Goal: Task Accomplishment & Management: Use online tool/utility

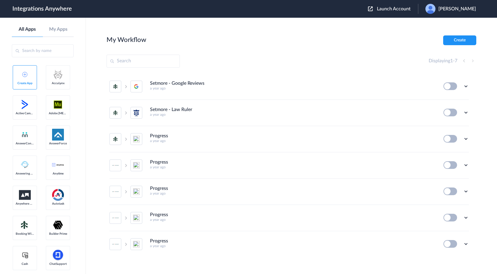
click at [398, 7] on span "Launch Account" at bounding box center [394, 9] width 34 height 5
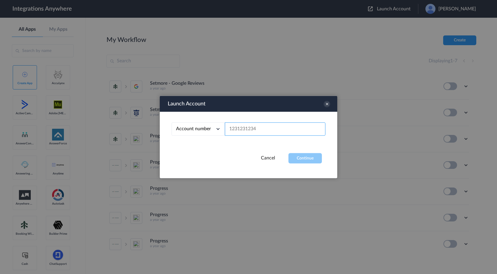
click at [255, 128] on input "text" at bounding box center [275, 129] width 101 height 13
paste input "8000227365"
click at [302, 160] on button "Continue" at bounding box center [304, 158] width 33 height 10
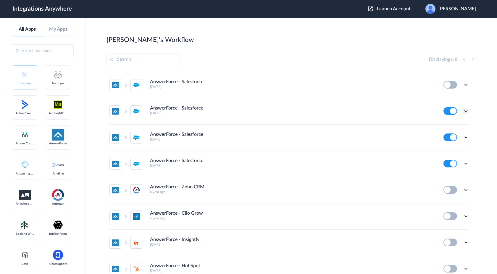
click at [465, 112] on icon at bounding box center [466, 111] width 6 height 6
click at [450, 135] on link "Task history" at bounding box center [449, 136] width 28 height 4
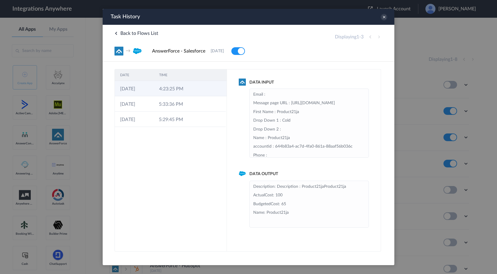
click at [206, 94] on td at bounding box center [215, 88] width 22 height 15
click at [206, 103] on td at bounding box center [214, 103] width 22 height 15
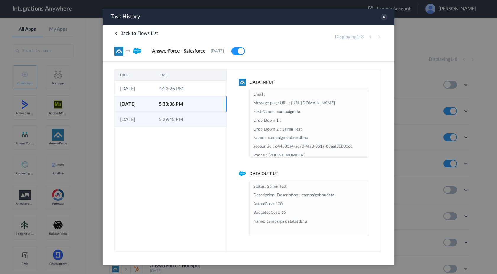
click at [195, 124] on td at bounding box center [198, 119] width 11 height 15
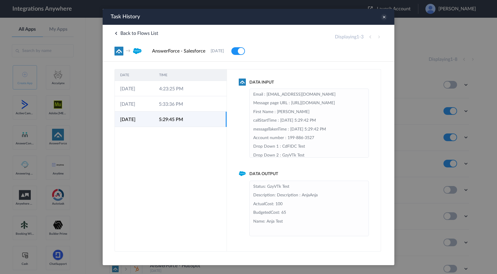
click at [384, 18] on icon at bounding box center [384, 17] width 7 height 7
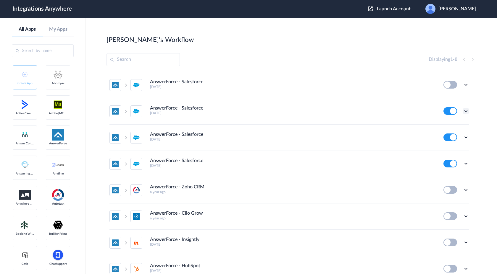
click at [465, 113] on icon at bounding box center [466, 111] width 6 height 6
click at [454, 127] on li "Edit" at bounding box center [449, 124] width 38 height 11
click at [401, 8] on span "Launch Account" at bounding box center [394, 9] width 34 height 5
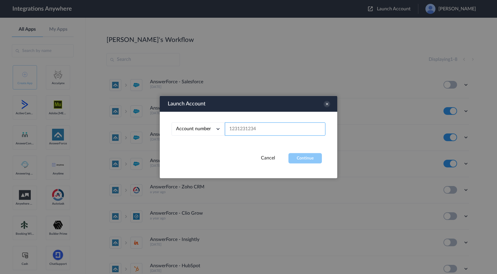
click at [263, 130] on input "text" at bounding box center [275, 129] width 101 height 13
paste input "8000227365"
click at [297, 162] on button "Continue" at bounding box center [304, 158] width 33 height 10
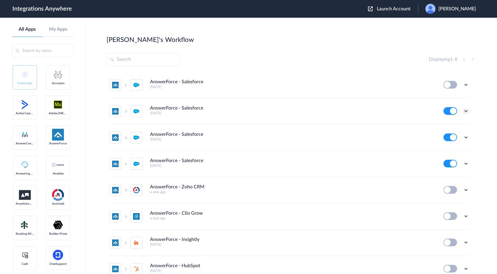
click at [465, 111] on icon at bounding box center [466, 111] width 6 height 6
click at [445, 139] on li "Task history" at bounding box center [449, 135] width 38 height 11
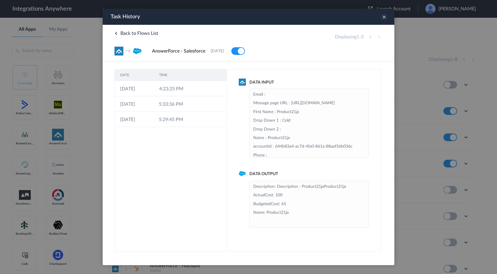
click at [383, 14] on icon at bounding box center [384, 17] width 7 height 7
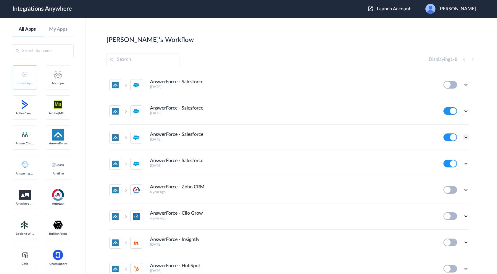
click at [465, 137] on icon at bounding box center [466, 138] width 6 height 6
click at [444, 162] on link "Task history" at bounding box center [449, 162] width 28 height 4
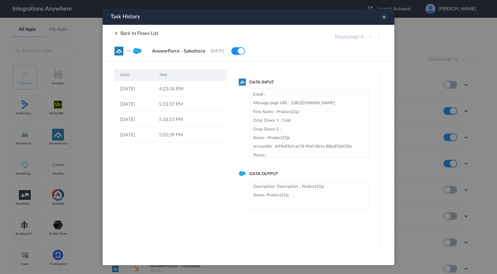
click at [386, 16] on icon at bounding box center [384, 17] width 7 height 7
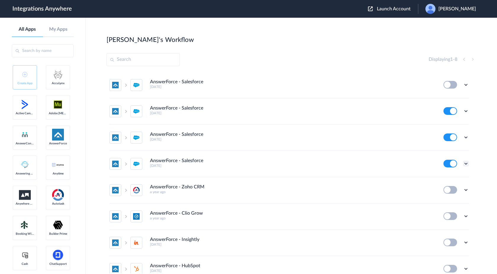
click at [465, 163] on icon at bounding box center [466, 164] width 6 height 6
click at [447, 190] on link "Task history" at bounding box center [449, 188] width 28 height 4
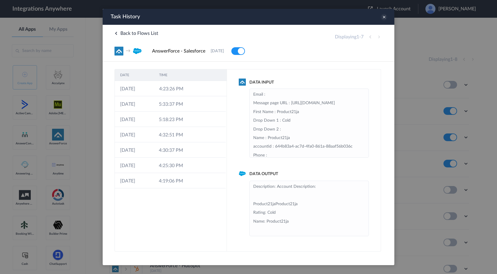
click at [384, 18] on icon at bounding box center [384, 17] width 7 height 7
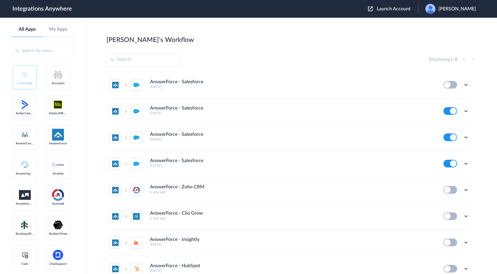
click at [389, 11] on span "Launch Account" at bounding box center [394, 9] width 34 height 5
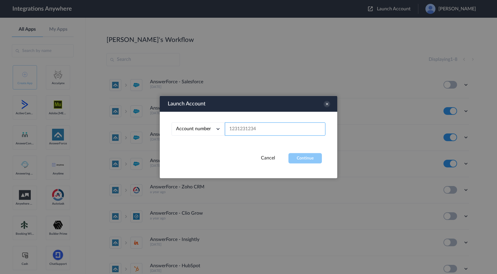
click at [246, 134] on input "text" at bounding box center [275, 129] width 101 height 13
click at [240, 129] on input "text" at bounding box center [275, 129] width 101 height 13
paste input "8000227365"
click at [304, 161] on button "Continue" at bounding box center [304, 158] width 33 height 10
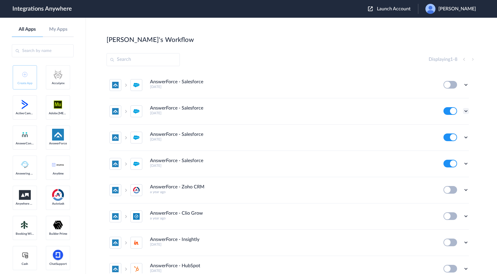
click at [466, 111] on icon at bounding box center [466, 111] width 6 height 6
click at [449, 135] on link "Task history" at bounding box center [449, 136] width 28 height 4
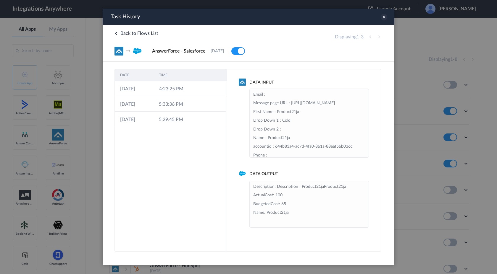
click at [385, 19] on icon at bounding box center [384, 17] width 7 height 7
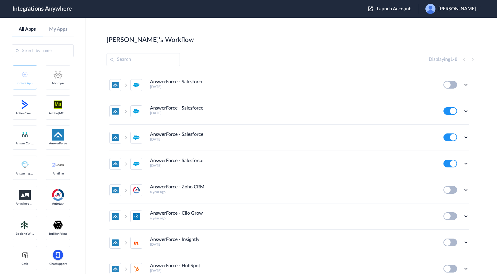
click at [462, 109] on div "Edit Task history Delete" at bounding box center [455, 111] width 25 height 8
click at [464, 111] on icon at bounding box center [466, 111] width 6 height 6
click at [446, 135] on link "Task history" at bounding box center [449, 136] width 28 height 4
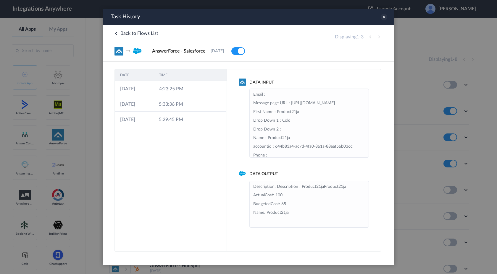
click at [383, 18] on icon at bounding box center [384, 17] width 7 height 7
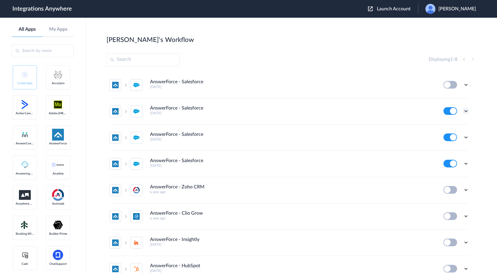
click at [465, 111] on icon at bounding box center [466, 111] width 6 height 6
click at [447, 137] on link "Task history" at bounding box center [449, 136] width 28 height 4
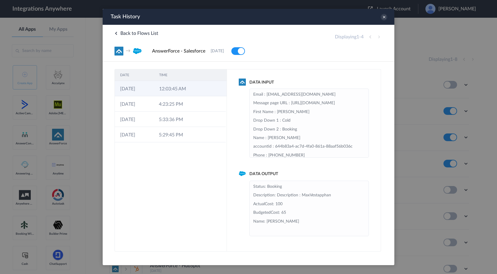
click at [195, 88] on td at bounding box center [198, 88] width 11 height 15
click at [384, 18] on icon at bounding box center [384, 17] width 7 height 7
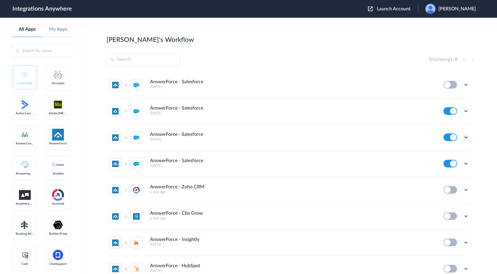
click at [466, 137] on icon at bounding box center [466, 138] width 6 height 6
click at [447, 161] on link "Task history" at bounding box center [449, 162] width 28 height 4
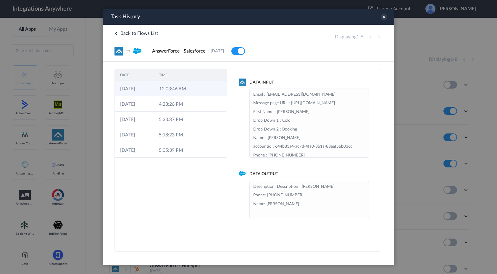
click at [200, 94] on td at bounding box center [198, 88] width 11 height 15
click at [383, 18] on icon at bounding box center [384, 17] width 7 height 7
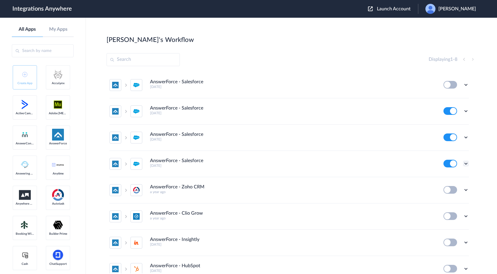
click at [465, 166] on icon at bounding box center [466, 164] width 6 height 6
click at [447, 189] on link "Task history" at bounding box center [449, 188] width 28 height 4
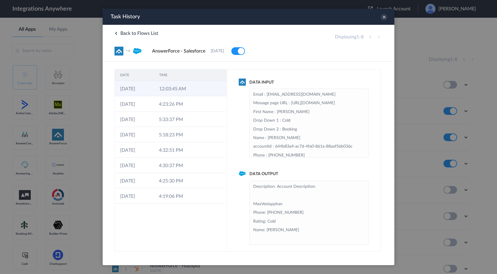
click at [181, 92] on td "12:03:45 AM" at bounding box center [173, 88] width 39 height 15
click at [381, 19] on icon at bounding box center [384, 17] width 7 height 7
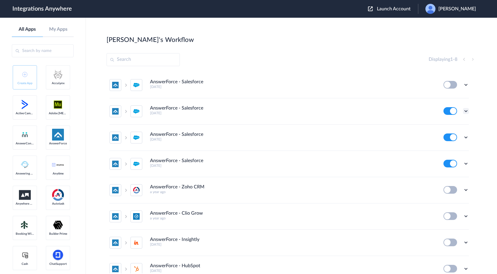
click at [465, 113] on icon at bounding box center [466, 111] width 6 height 6
click at [450, 136] on link "Task history" at bounding box center [449, 136] width 28 height 4
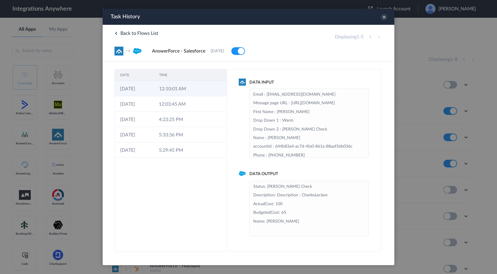
click at [192, 88] on td "12:10:01 AM" at bounding box center [173, 88] width 39 height 15
click at [385, 18] on icon at bounding box center [384, 17] width 7 height 7
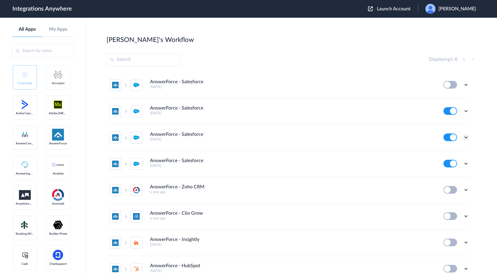
click at [465, 140] on icon at bounding box center [466, 138] width 6 height 6
click at [451, 163] on link "Task history" at bounding box center [449, 162] width 28 height 4
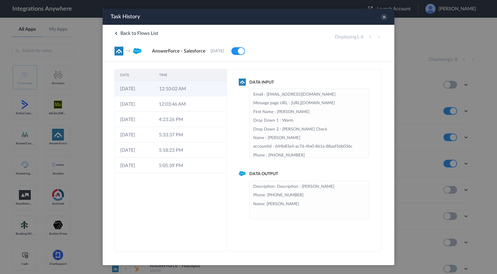
click at [198, 91] on td at bounding box center [198, 88] width 11 height 15
click at [385, 17] on icon at bounding box center [384, 17] width 7 height 7
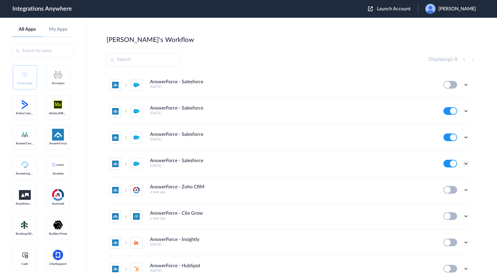
click at [464, 163] on icon at bounding box center [466, 164] width 6 height 6
click at [447, 187] on link "Task history" at bounding box center [449, 188] width 28 height 4
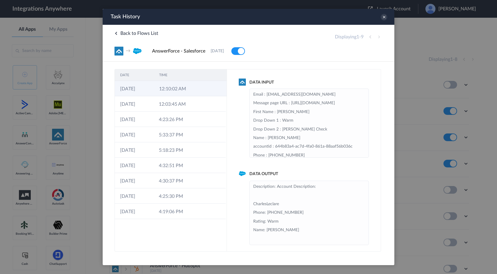
click at [194, 88] on td at bounding box center [198, 88] width 11 height 15
click at [385, 16] on icon at bounding box center [384, 17] width 7 height 7
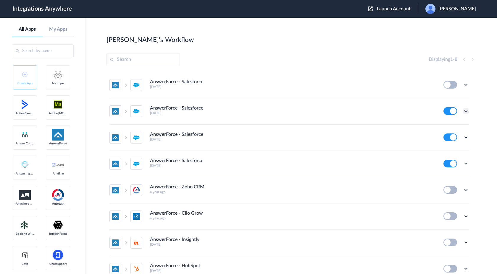
click at [467, 113] on icon at bounding box center [466, 111] width 6 height 6
click at [454, 128] on li "Edit" at bounding box center [449, 124] width 38 height 11
click at [405, 10] on span "Launch Account" at bounding box center [394, 9] width 34 height 5
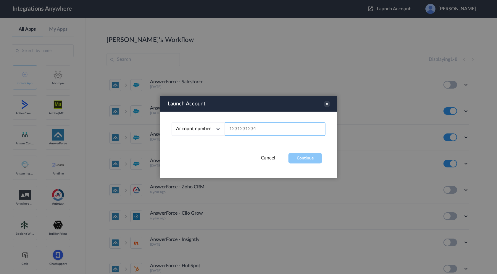
click at [259, 128] on input "text" at bounding box center [275, 129] width 101 height 13
paste input "8001024071"
click at [302, 157] on button "Continue" at bounding box center [304, 158] width 33 height 10
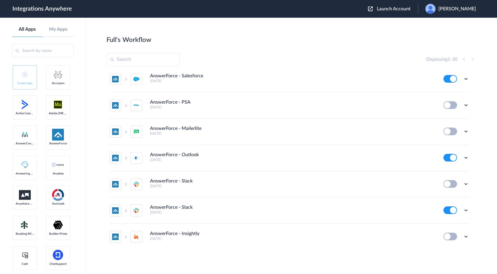
scroll to position [595, 0]
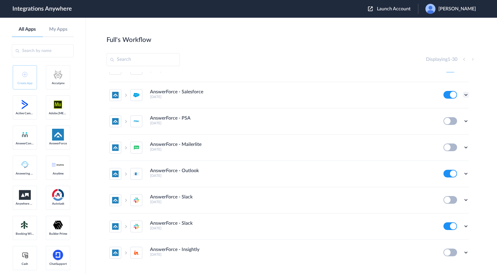
click at [466, 94] on icon at bounding box center [466, 95] width 6 height 6
click at [367, 108] on li "AnswerForce - Salesforce 4 months ago Edit Task history Delete" at bounding box center [288, 95] width 359 height 26
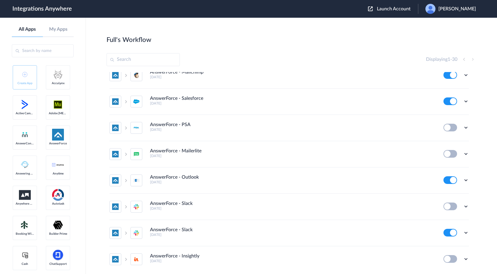
scroll to position [584, 0]
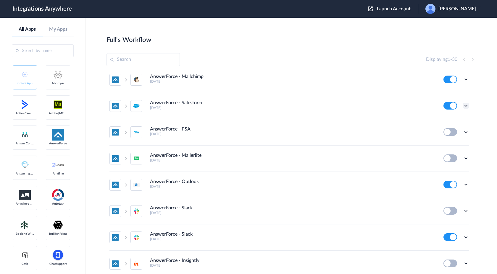
click at [465, 106] on icon at bounding box center [466, 106] width 6 height 6
click at [446, 132] on link "Task history" at bounding box center [449, 130] width 28 height 4
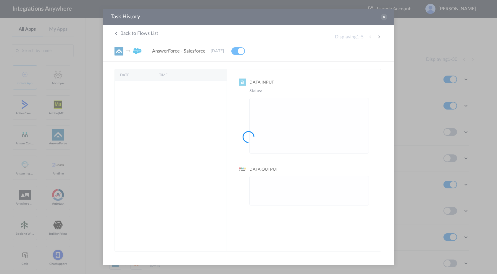
scroll to position [0, 0]
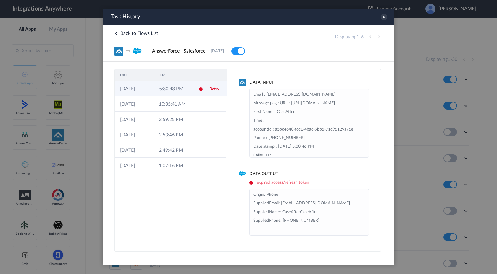
click at [187, 90] on td "5:30:48 PM" at bounding box center [173, 88] width 39 height 15
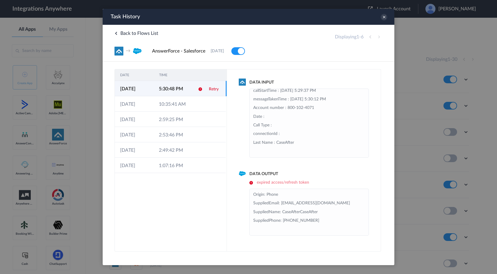
scroll to position [108, 0]
click at [384, 18] on icon at bounding box center [384, 17] width 7 height 7
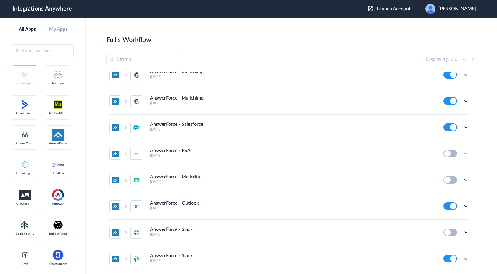
scroll to position [534, 0]
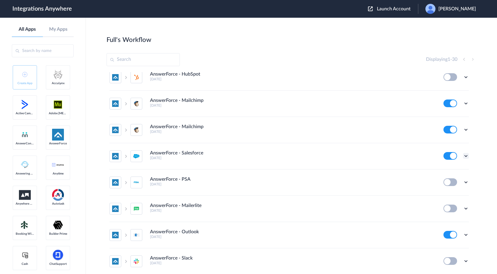
click at [465, 155] on icon at bounding box center [466, 156] width 6 height 6
click at [449, 174] on li "Edit" at bounding box center [449, 169] width 38 height 11
click at [403, 9] on span "Launch Account" at bounding box center [394, 9] width 34 height 5
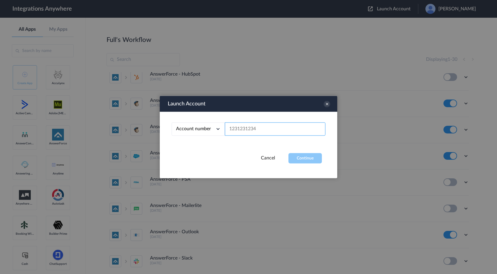
click at [278, 129] on input "text" at bounding box center [275, 129] width 101 height 13
paste input "8001024291"
click at [305, 156] on button "Continue" at bounding box center [304, 158] width 33 height 10
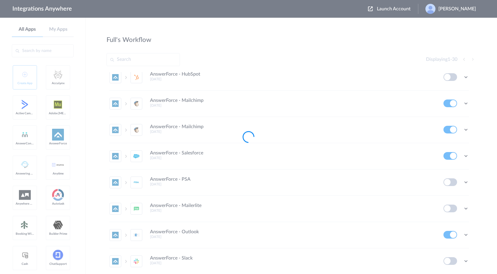
scroll to position [0, 0]
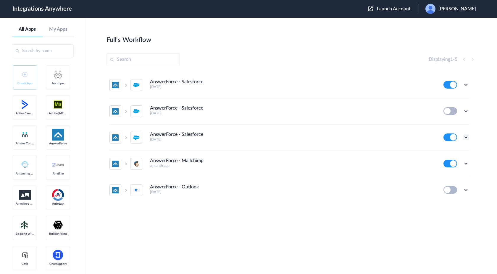
click at [467, 138] on icon at bounding box center [466, 138] width 6 height 6
click at [452, 160] on link "Task history" at bounding box center [449, 162] width 28 height 4
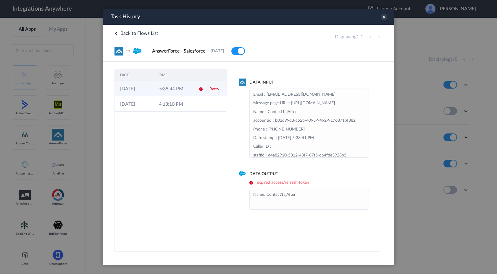
click at [149, 92] on td "29-08-2025" at bounding box center [134, 88] width 39 height 15
click at [383, 20] on icon at bounding box center [384, 17] width 7 height 7
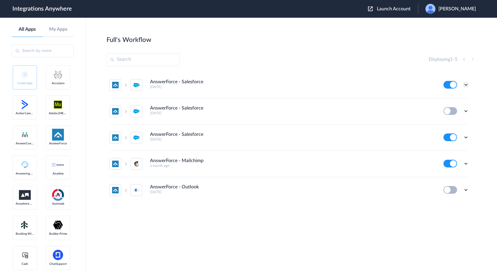
click at [465, 86] on icon at bounding box center [466, 85] width 6 height 6
click at [453, 100] on li "Edit" at bounding box center [449, 98] width 38 height 11
click at [408, 11] on span "Launch Account" at bounding box center [394, 9] width 34 height 5
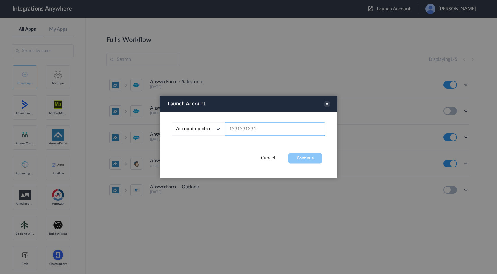
click at [274, 135] on input "text" at bounding box center [275, 129] width 101 height 13
paste input "8001025566"
click at [309, 162] on button "Continue" at bounding box center [304, 158] width 33 height 10
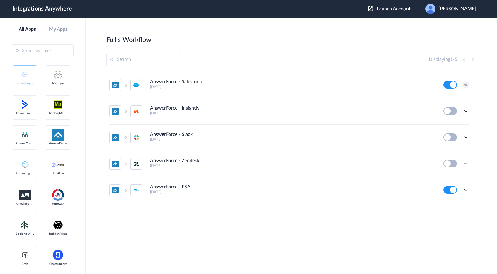
click at [466, 86] on icon at bounding box center [466, 85] width 6 height 6
click at [452, 111] on link "Task history" at bounding box center [449, 109] width 28 height 4
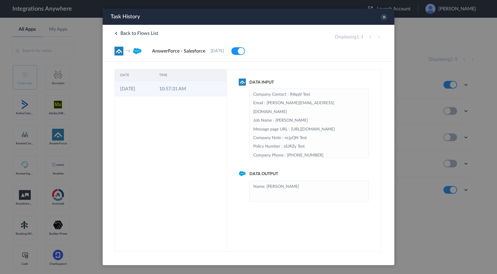
click at [196, 92] on td at bounding box center [198, 88] width 11 height 15
click at [384, 28] on div "Back to Flows List Displaying 1 - 1 → AnswerForce - Salesforce 28-08-2025 Delete" at bounding box center [249, 43] width 292 height 37
click at [384, 15] on icon at bounding box center [384, 17] width 7 height 7
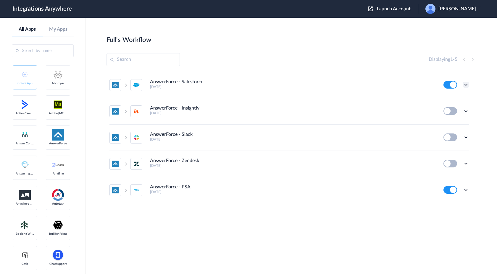
click at [466, 86] on icon at bounding box center [466, 85] width 6 height 6
click at [368, 98] on li "AnswerForce - Salesforce 4 days ago Edit Task history Delete" at bounding box center [288, 85] width 359 height 26
click at [464, 84] on icon at bounding box center [466, 85] width 6 height 6
click at [449, 101] on li "Edit" at bounding box center [449, 98] width 38 height 11
click at [399, 8] on span "Launch Account" at bounding box center [394, 9] width 34 height 5
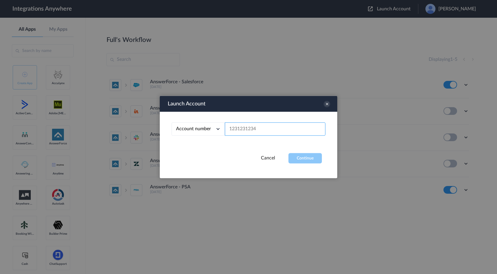
click at [259, 127] on input "text" at bounding box center [275, 129] width 101 height 13
paste input "8000227365"
type input "8000227365"
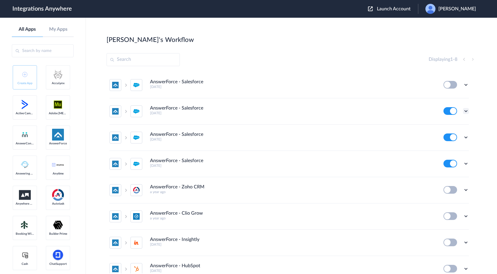
click at [465, 112] on icon at bounding box center [466, 111] width 6 height 6
click at [449, 126] on li "Edit" at bounding box center [449, 124] width 38 height 11
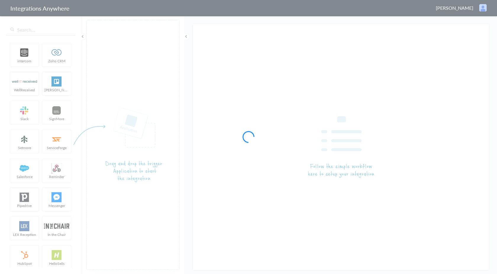
type input "AnswerForce - Salesforce"
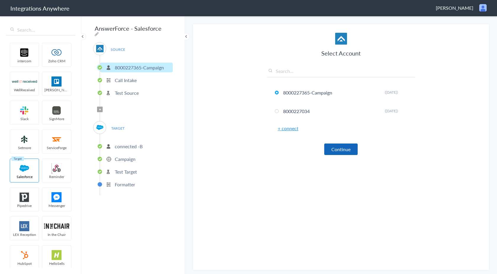
click at [336, 147] on button "Continue" at bounding box center [340, 150] width 33 height 12
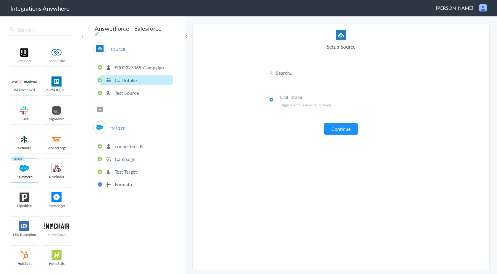
click at [133, 169] on p "Test Target" at bounding box center [126, 172] width 22 height 7
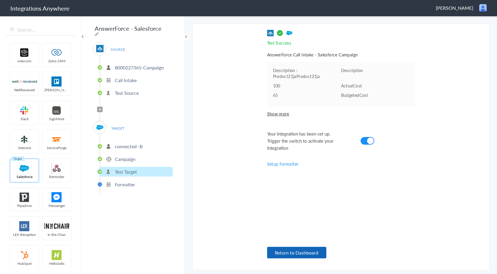
click at [291, 257] on button "Return to Dashboard" at bounding box center [296, 253] width 59 height 12
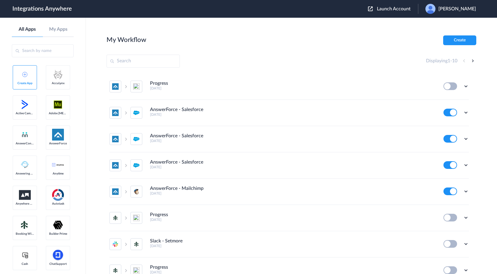
click at [332, 73] on section "My Workflow Create Displaying 1 - 10 Progress 6 days ago Edit Task history Dele…" at bounding box center [291, 163] width 370 height 257
click at [137, 85] on img at bounding box center [136, 86] width 7 height 7
click at [464, 114] on icon at bounding box center [466, 113] width 6 height 6
click at [377, 109] on div "AnswerForce - Salesforce 6 days ago" at bounding box center [292, 112] width 285 height 10
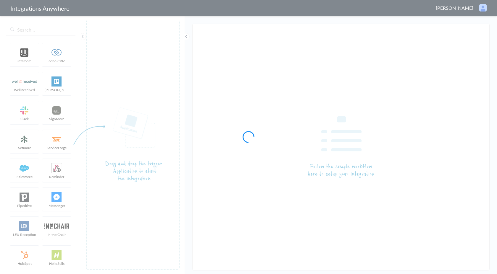
type input "AnswerForce - Salesforce"
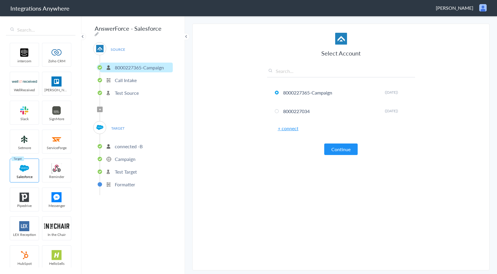
click at [130, 156] on p "Campaign" at bounding box center [125, 159] width 21 height 7
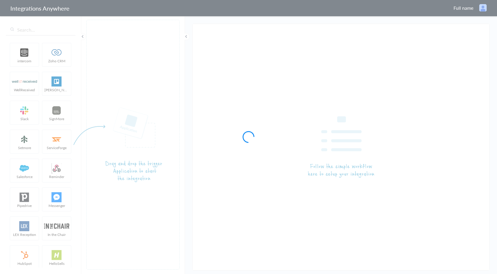
type input "AnswerForce - Salesforce"
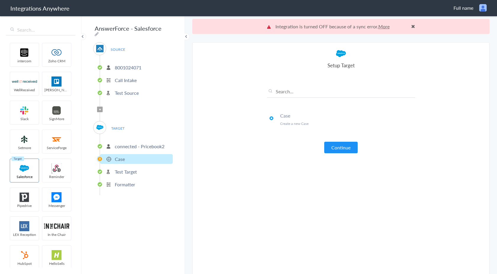
click at [118, 143] on p "connected - Pricebook2" at bounding box center [140, 146] width 50 height 7
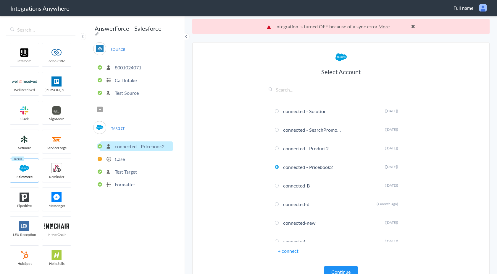
click at [125, 156] on li "Case" at bounding box center [136, 159] width 73 height 10
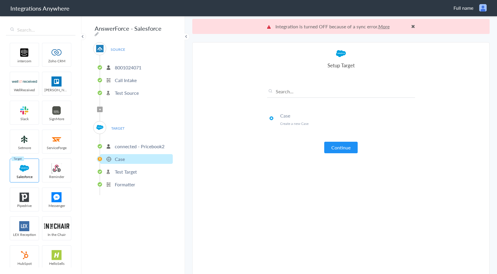
click at [127, 146] on p "connected - Pricebook2" at bounding box center [140, 146] width 50 height 7
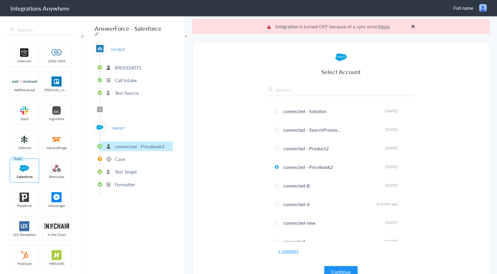
click at [124, 159] on p "Case" at bounding box center [120, 159] width 10 height 7
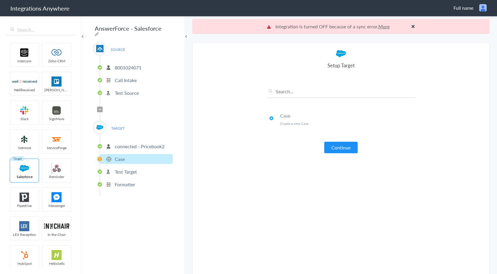
click at [130, 144] on p "connected - Pricebook2" at bounding box center [140, 146] width 50 height 7
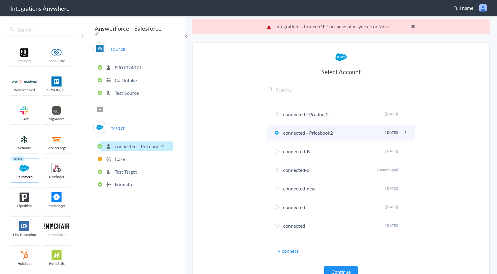
scroll to position [36, 0]
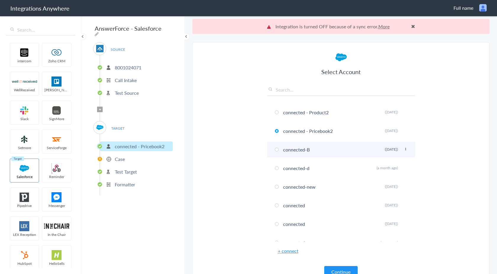
click at [282, 153] on li "connected-B Rename Delete (6 days ago)" at bounding box center [341, 150] width 148 height 16
click at [340, 269] on button "Continue" at bounding box center [340, 272] width 33 height 12
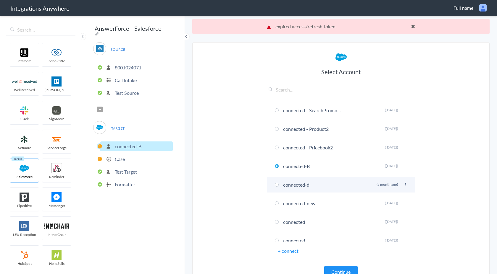
scroll to position [19, 0]
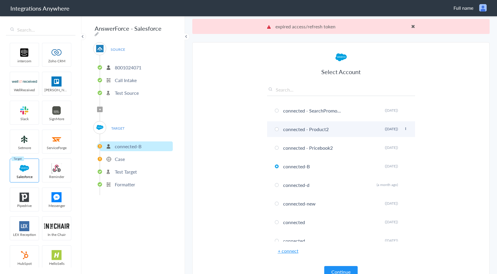
click at [326, 132] on li "connected - Product2 Rename Delete (2 days ago)" at bounding box center [341, 130] width 148 height 16
click at [334, 270] on button "Continue" at bounding box center [340, 272] width 33 height 12
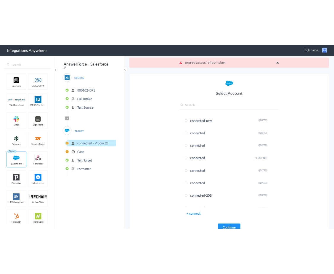
scroll to position [0, 0]
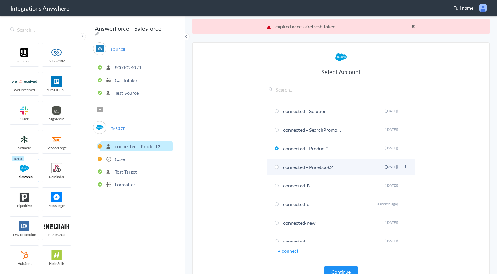
click at [317, 169] on li "connected - Pricebook2 Rename Delete (4 days ago)" at bounding box center [341, 167] width 148 height 16
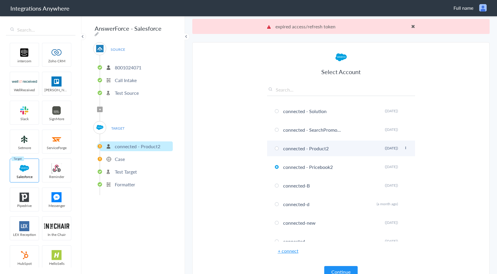
click at [318, 148] on li "connected - Product2 Rename Delete (2 days ago)" at bounding box center [341, 149] width 148 height 16
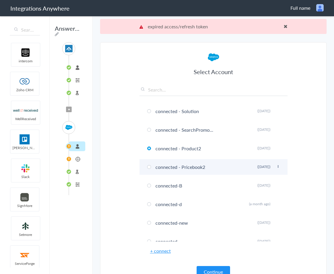
click at [186, 169] on li "connected - Pricebook2 Rename Delete (4 days ago)" at bounding box center [213, 167] width 148 height 16
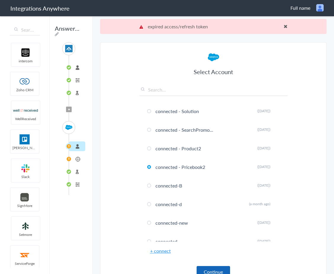
click at [210, 273] on button "Continue" at bounding box center [212, 272] width 33 height 12
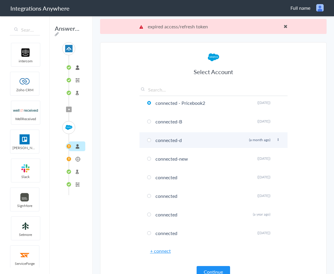
scroll to position [67, 0]
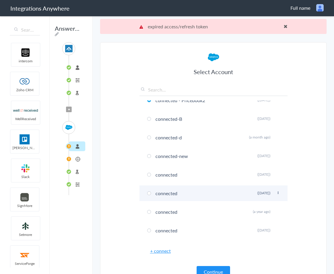
click at [183, 198] on li "connected Rename Delete (4 months ago)" at bounding box center [213, 194] width 148 height 16
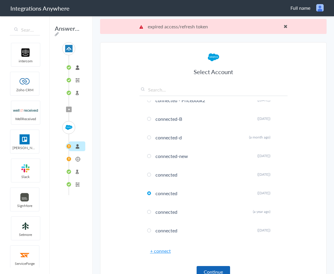
click at [204, 271] on button "Continue" at bounding box center [212, 272] width 33 height 12
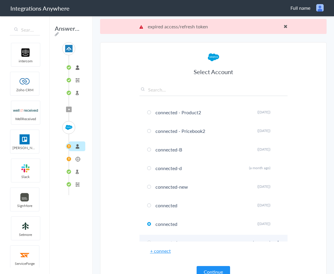
scroll to position [0, 0]
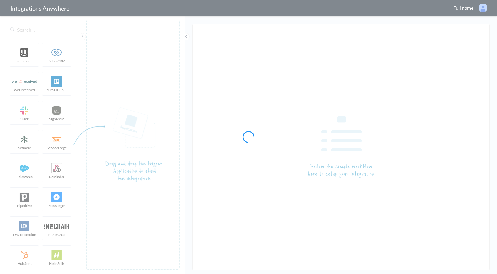
type input "AnswerForce - Salesforce"
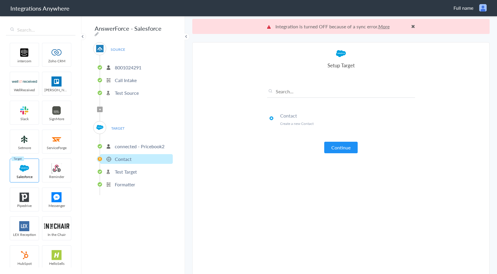
click at [129, 143] on p "connected - Pricebook2" at bounding box center [140, 146] width 50 height 7
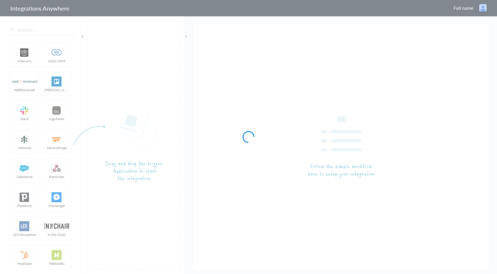
type input "AnswerForce - Salesforce"
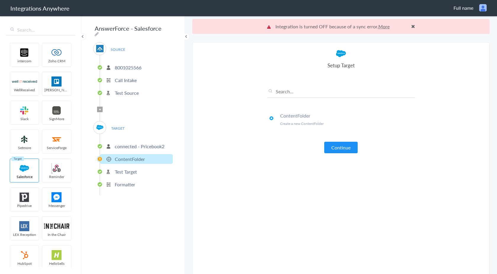
click at [130, 143] on p "connected - Pricebook2" at bounding box center [140, 146] width 50 height 7
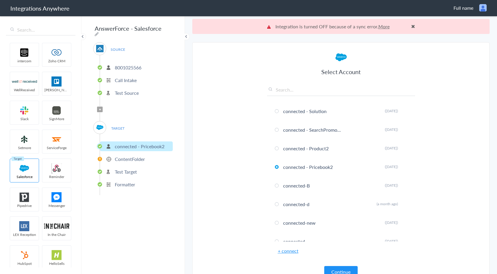
click at [130, 156] on p "ContentFolder" at bounding box center [130, 159] width 30 height 7
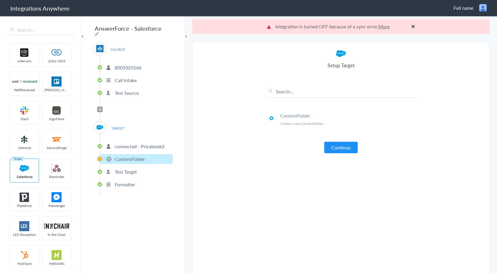
click at [127, 145] on p "connected - Pricebook2" at bounding box center [140, 146] width 50 height 7
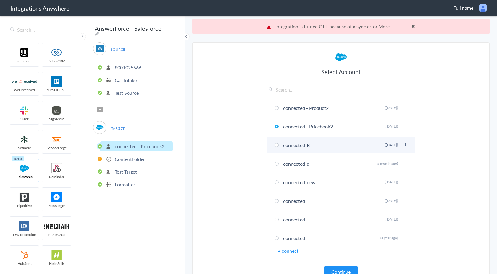
scroll to position [57, 0]
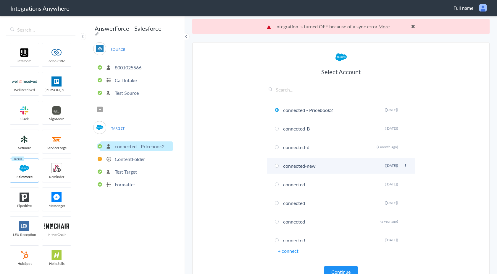
click at [276, 167] on span at bounding box center [277, 166] width 4 height 4
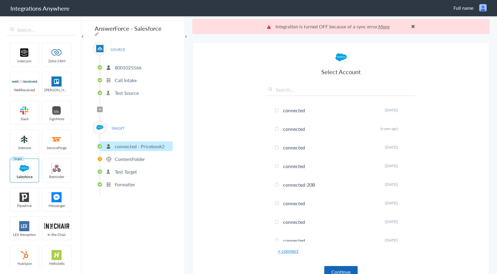
click at [338, 273] on button "Continue" at bounding box center [340, 272] width 33 height 12
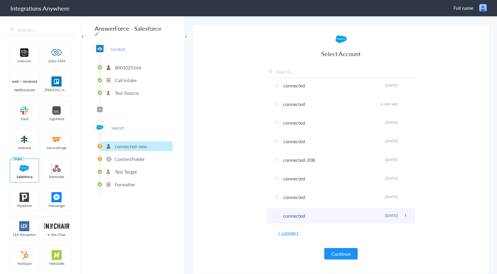
scroll to position [0, 0]
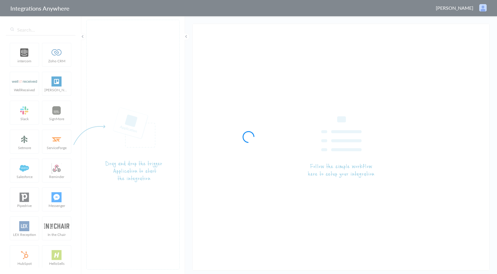
type input "AnswerForce - Salesforce"
